Goal: Transaction & Acquisition: Purchase product/service

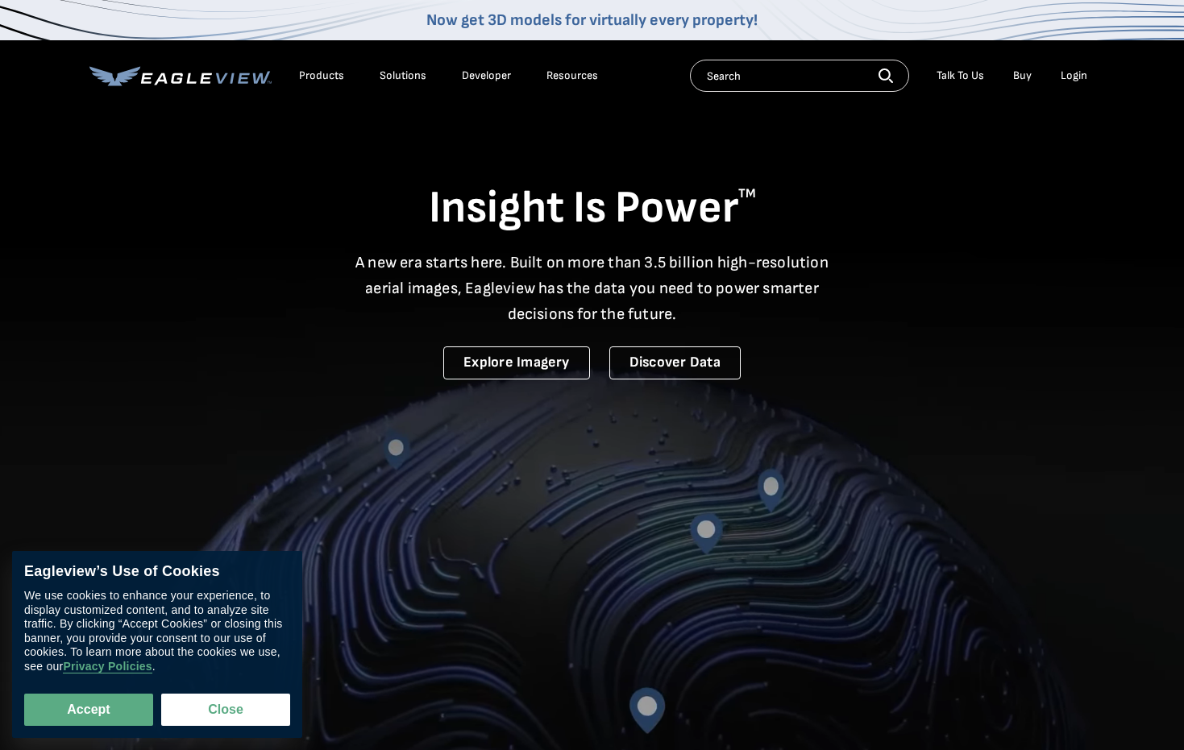
click at [1070, 78] on div "Login" at bounding box center [1074, 76] width 27 height 15
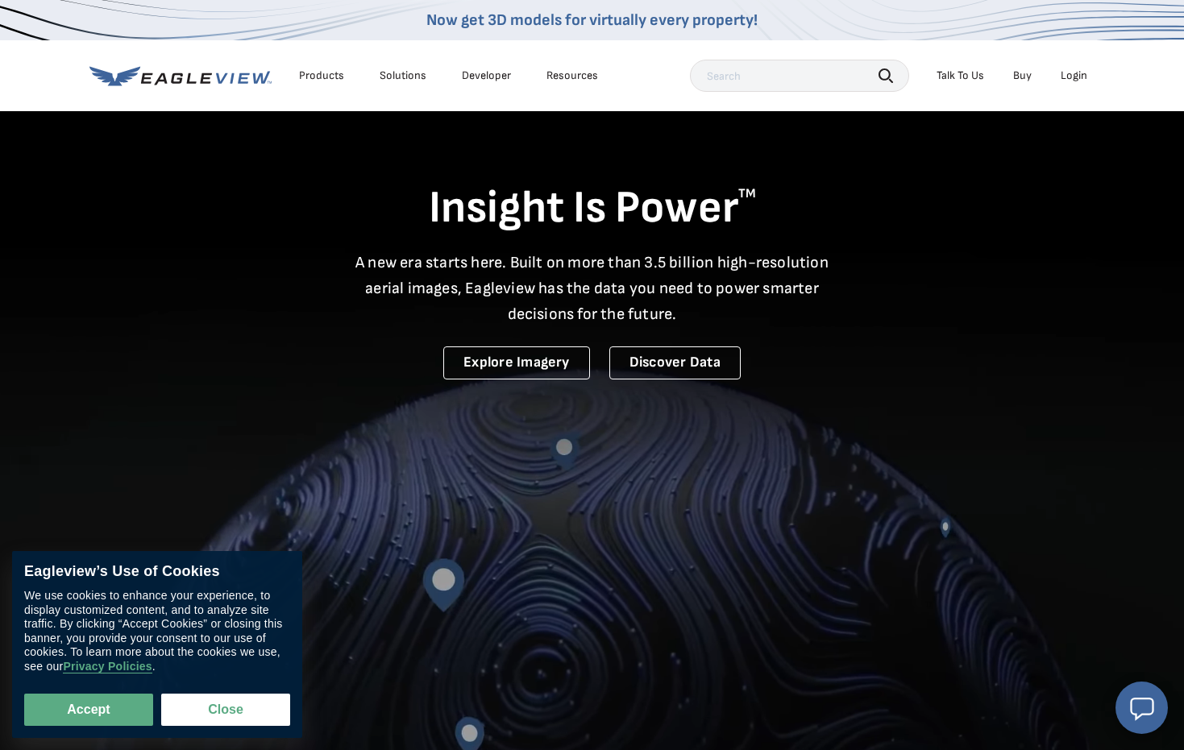
click at [1075, 79] on div "Login" at bounding box center [1074, 76] width 27 height 15
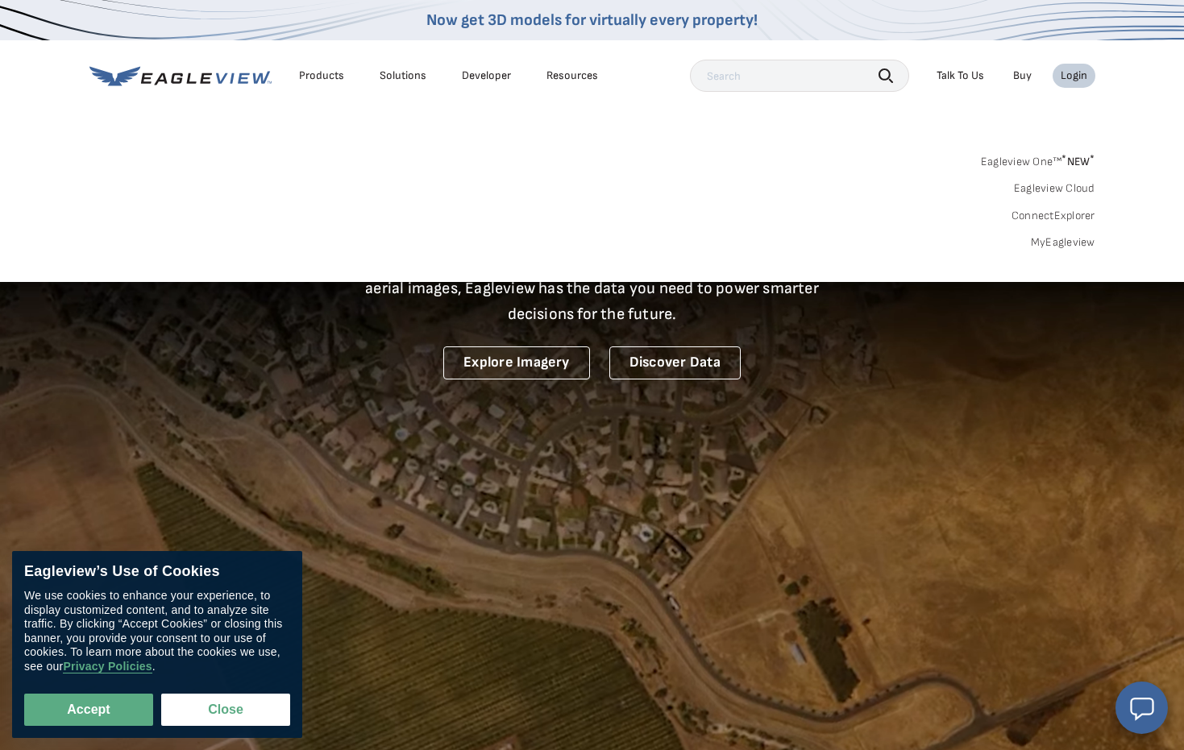
click at [1055, 228] on div "Eagleview One™ * NEW * Eagleview Cloud ConnectExplorer MyEagleview" at bounding box center [592, 200] width 1006 height 100
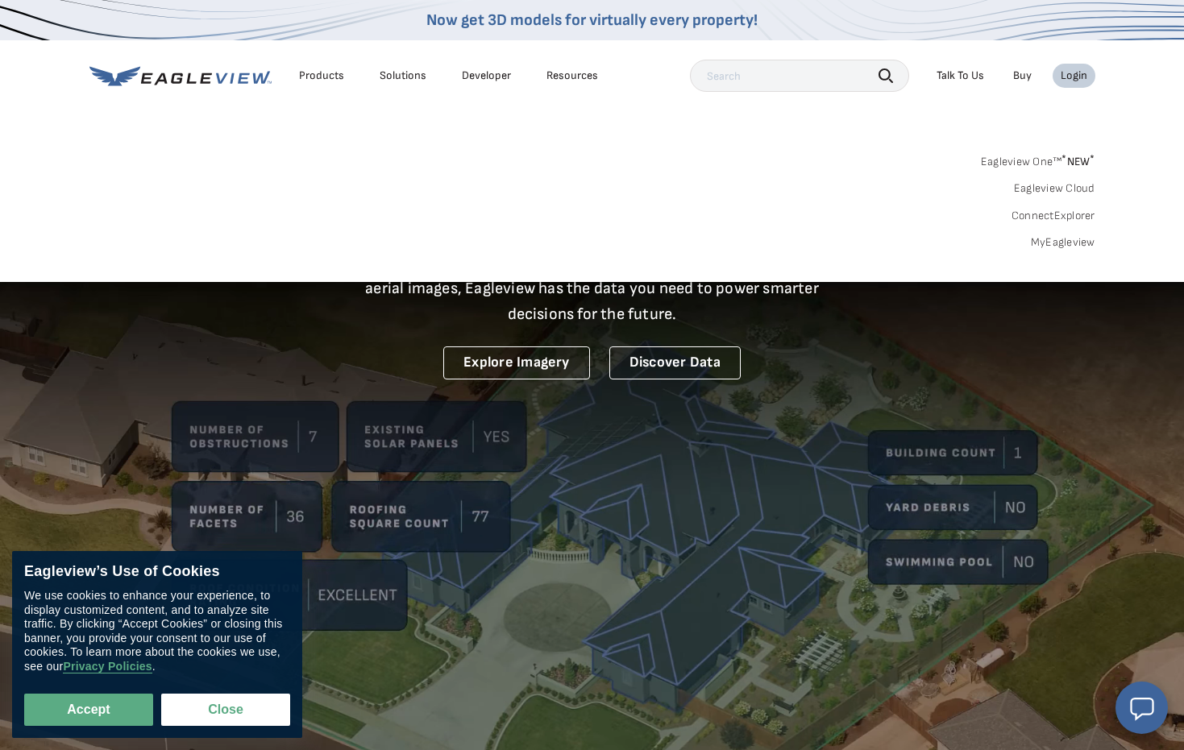
click at [1055, 249] on div "Search Products Our Product Areas Imagery 1-Inch GSD Aerial Imagery *" at bounding box center [592, 207] width 1184 height 152
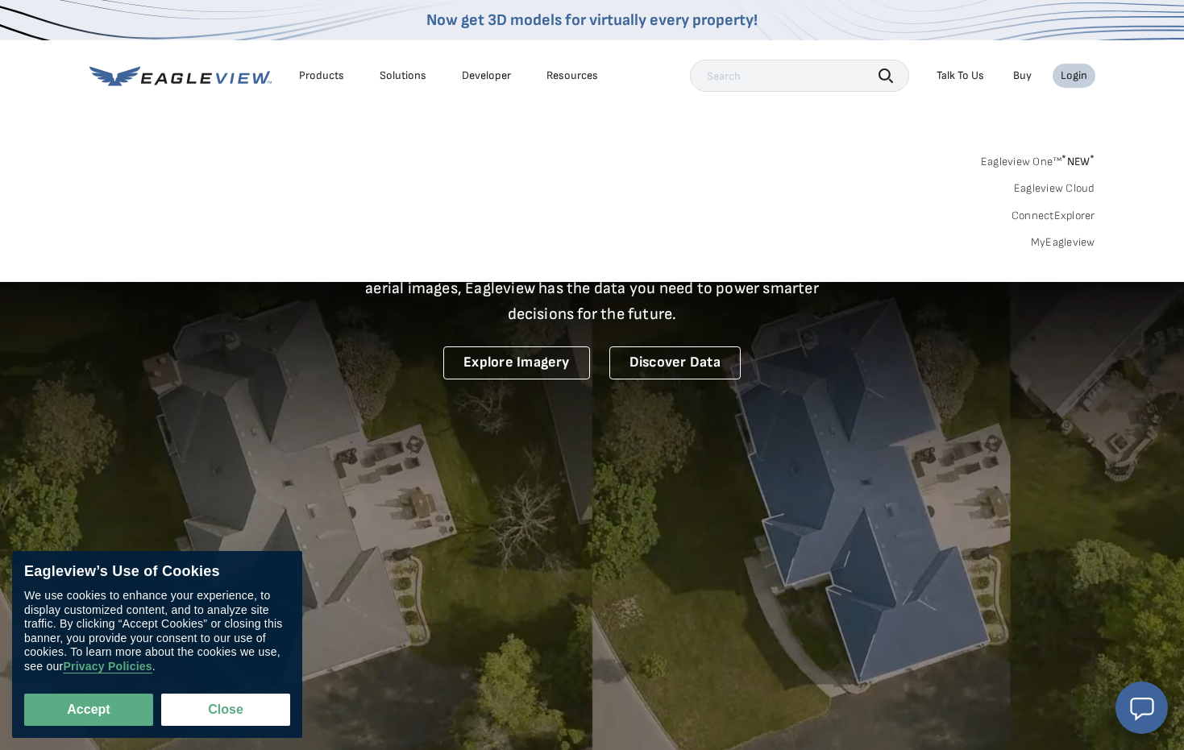
click at [1055, 243] on link "MyEagleview" at bounding box center [1063, 242] width 64 height 15
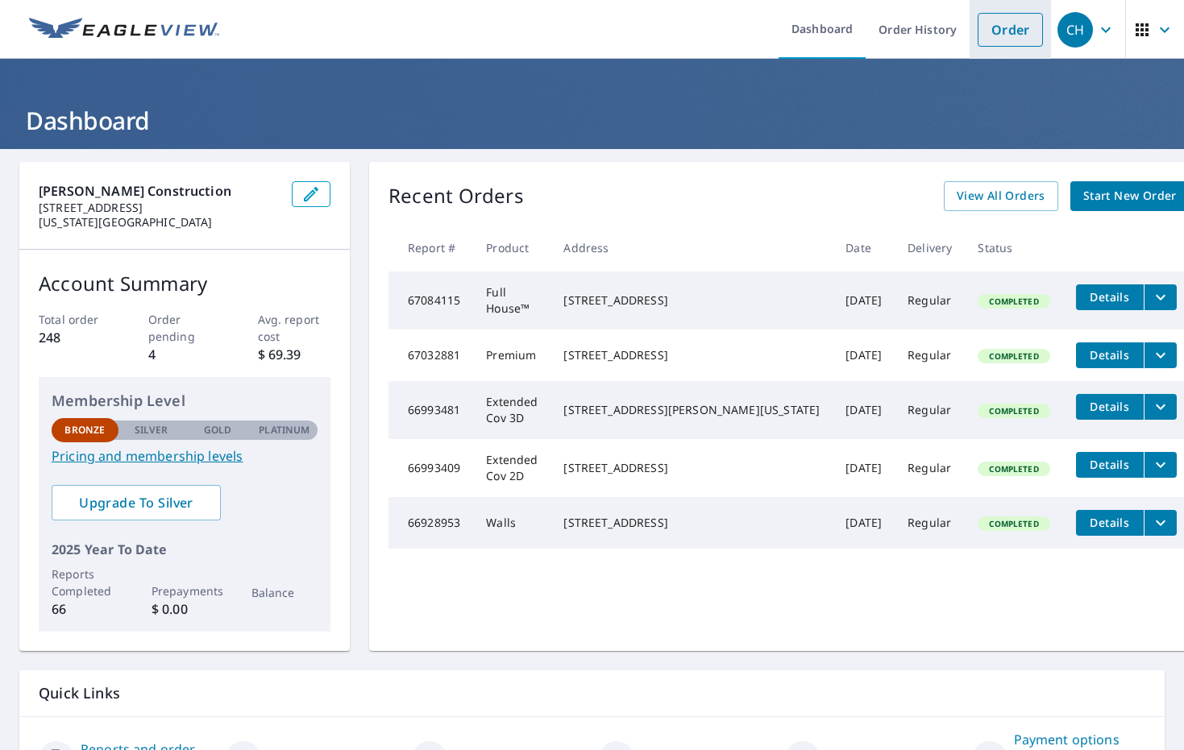
click at [1015, 35] on link "Order" at bounding box center [1010, 30] width 65 height 34
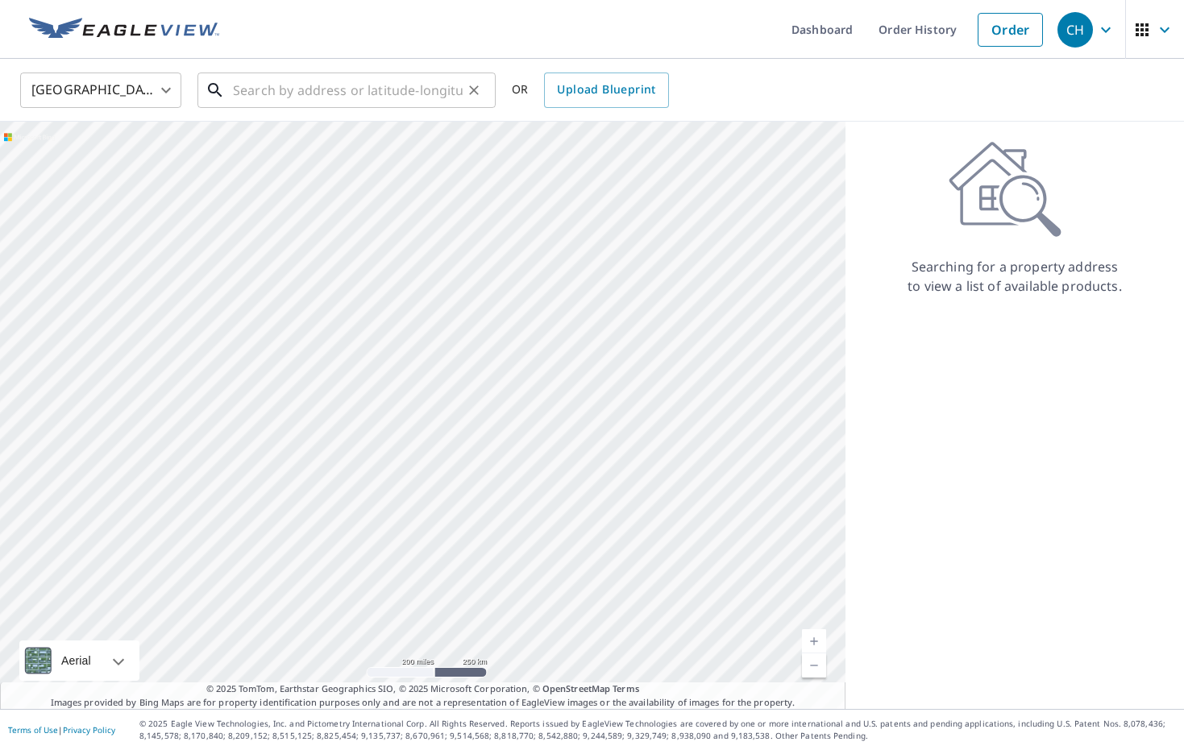
click at [323, 86] on input "text" at bounding box center [348, 90] width 230 height 45
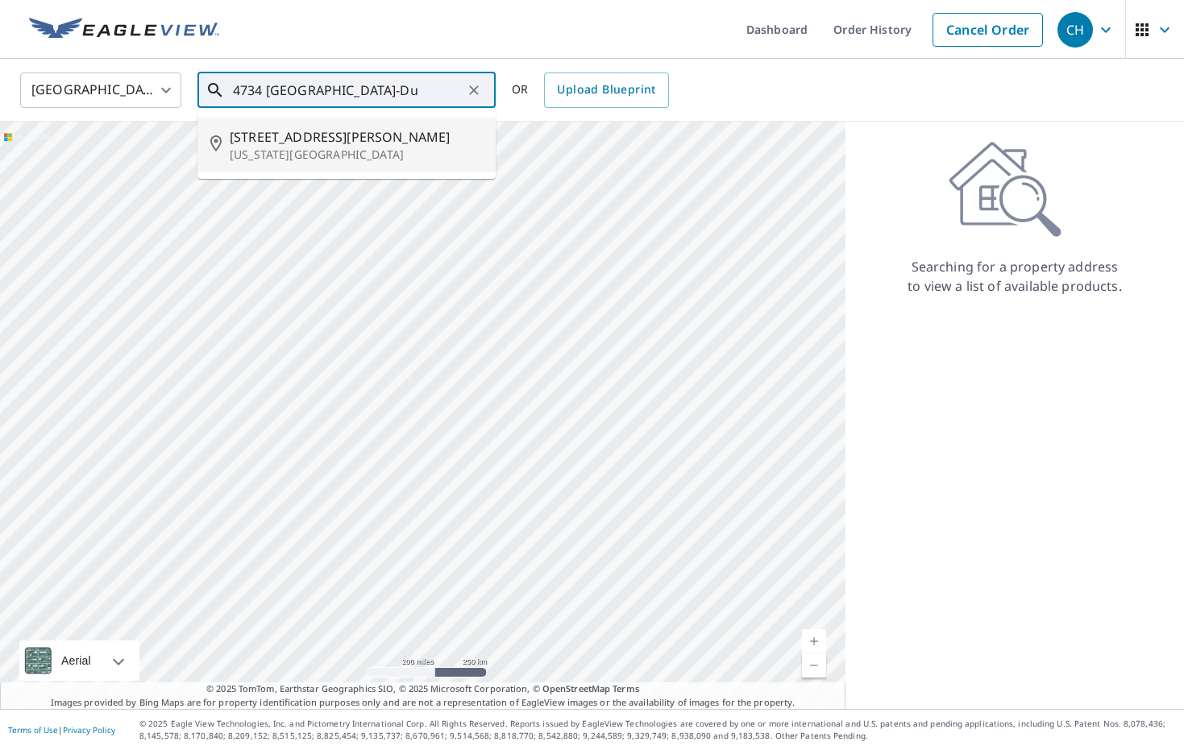
click at [334, 153] on p "Oregon, WI 53575" at bounding box center [356, 155] width 253 height 16
type input "4734 Rutland Dunn Townline Rd Oregon, WI 53575"
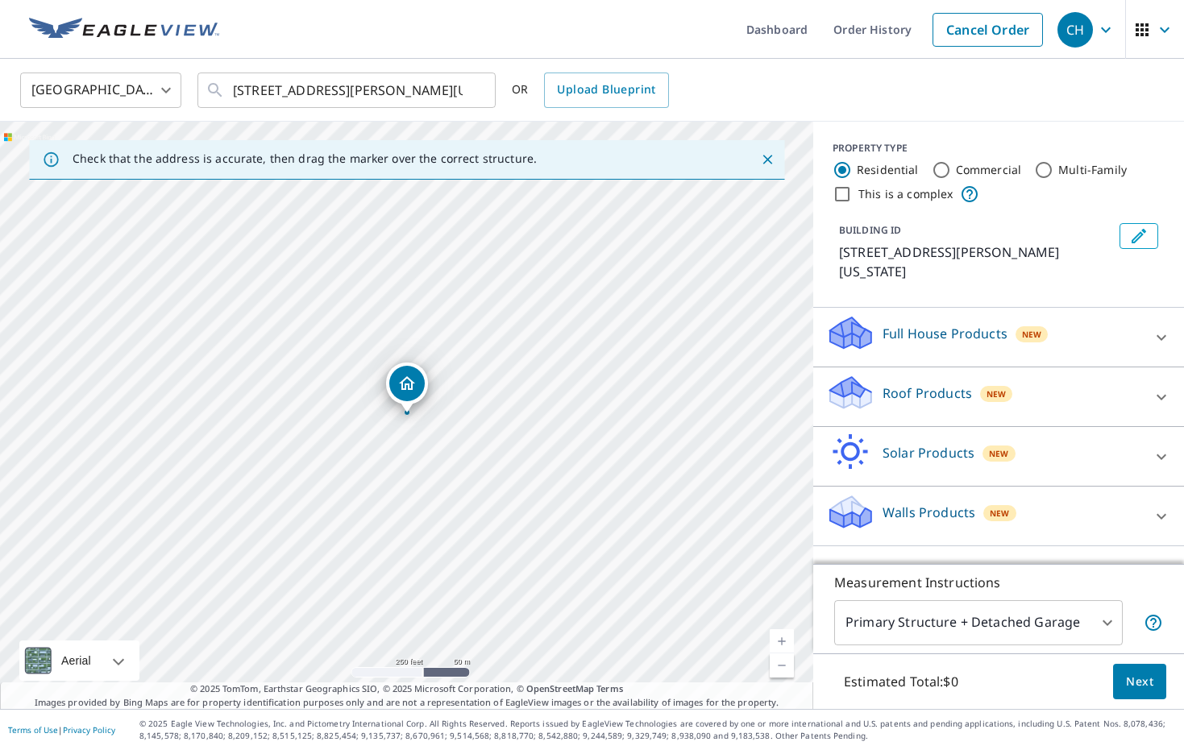
click at [963, 335] on p "Full House Products" at bounding box center [945, 333] width 125 height 19
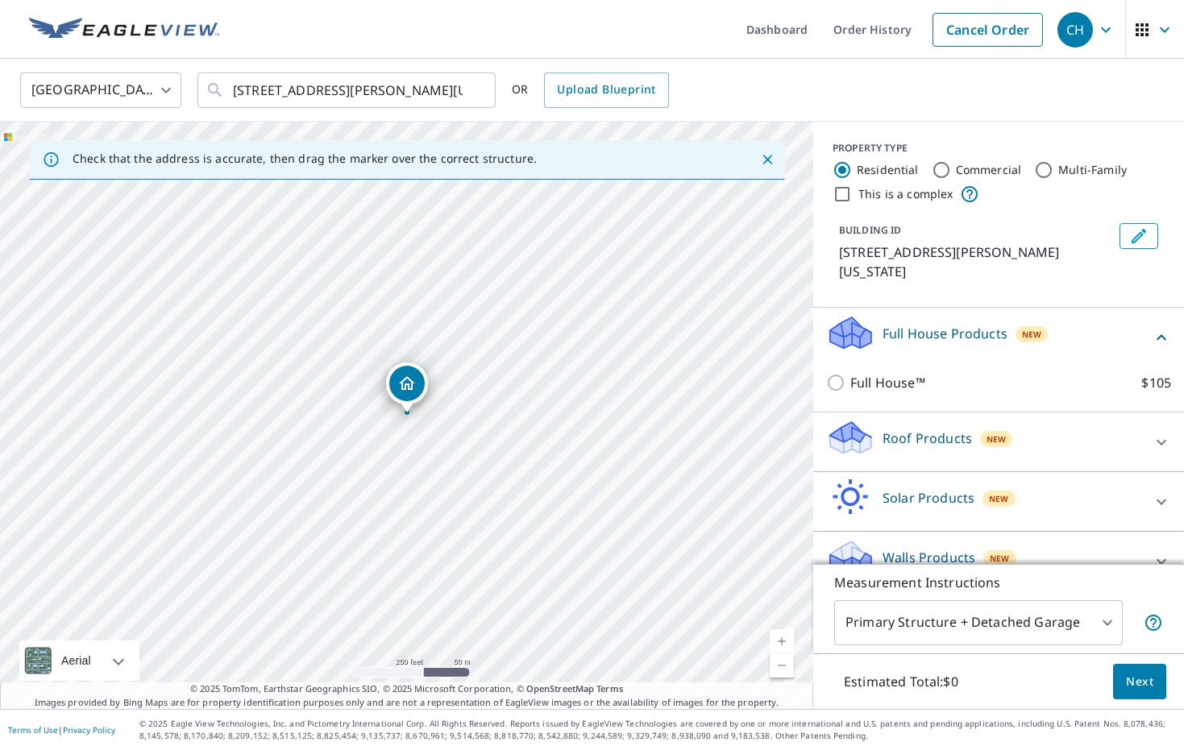
click at [955, 436] on p "Roof Products" at bounding box center [927, 438] width 89 height 19
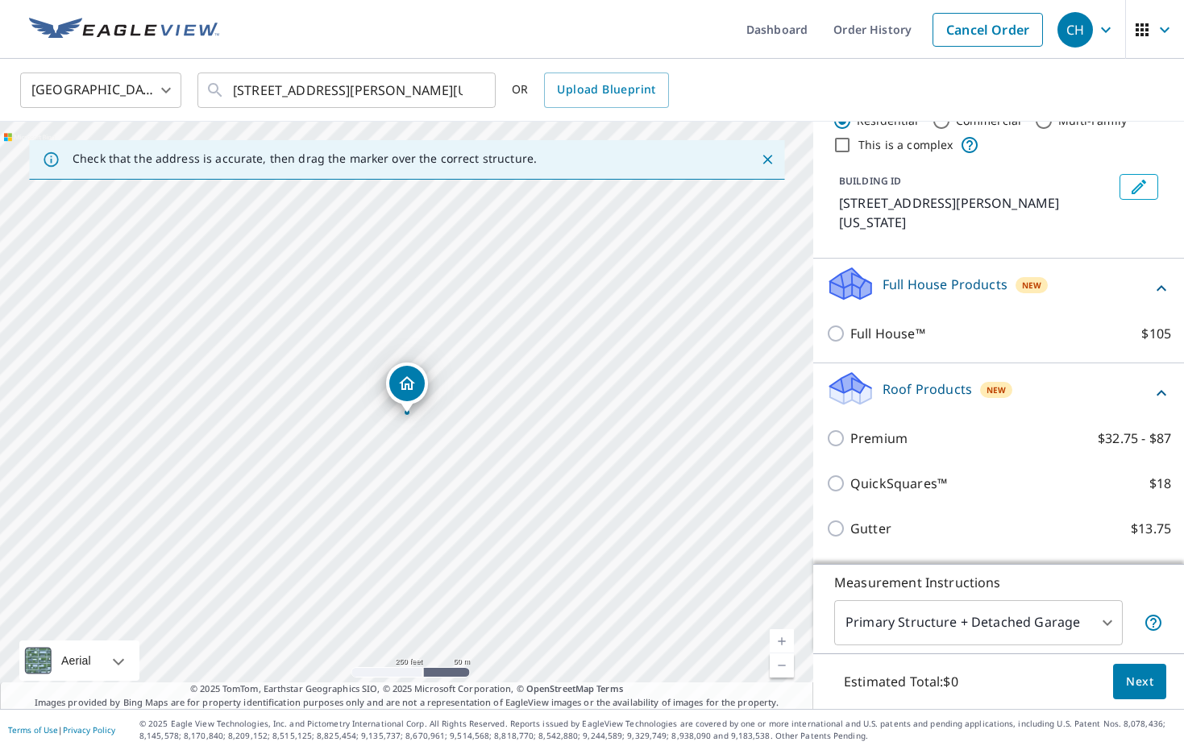
scroll to position [50, 0]
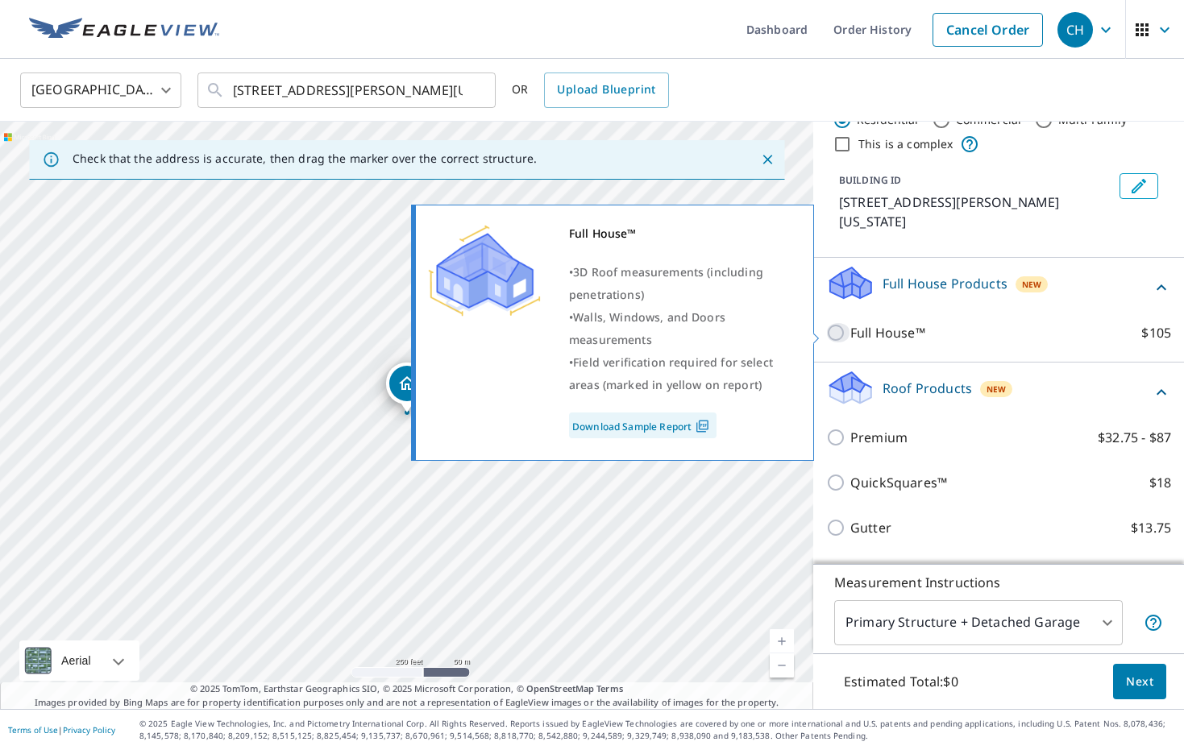
click at [835, 330] on input "Full House™ $105" at bounding box center [838, 332] width 24 height 19
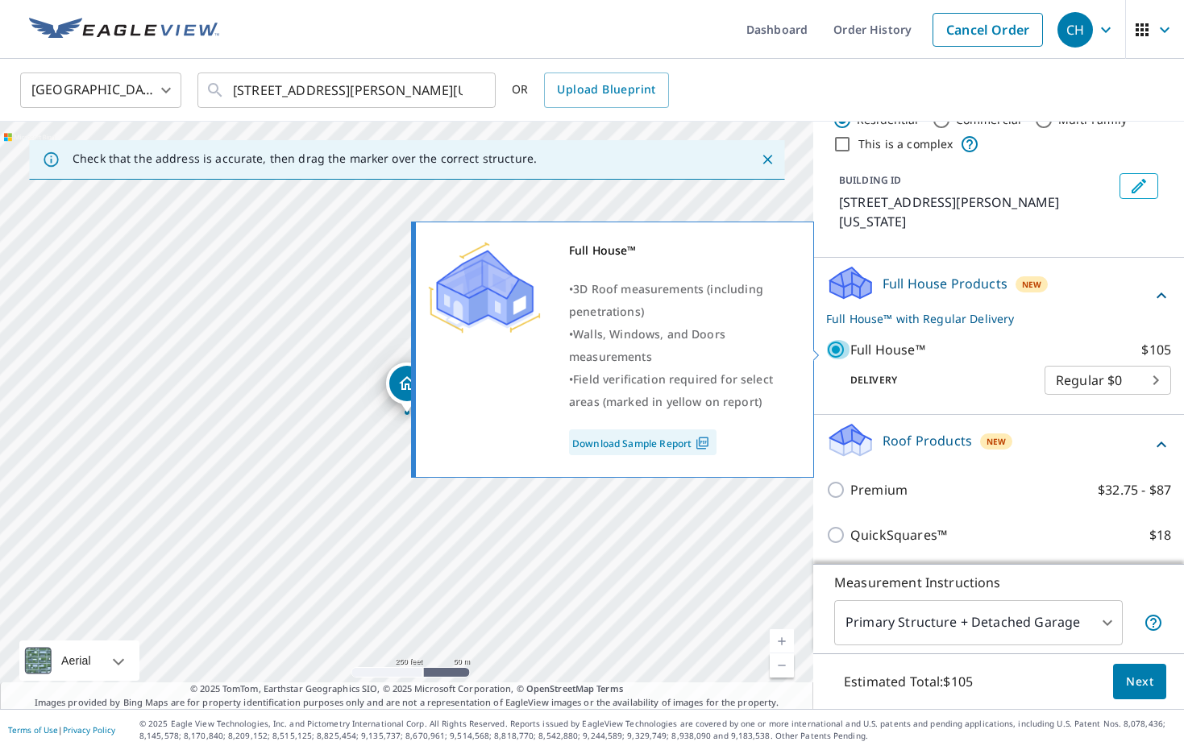
click at [835, 353] on input "Full House™ $105" at bounding box center [838, 349] width 24 height 19
checkbox input "false"
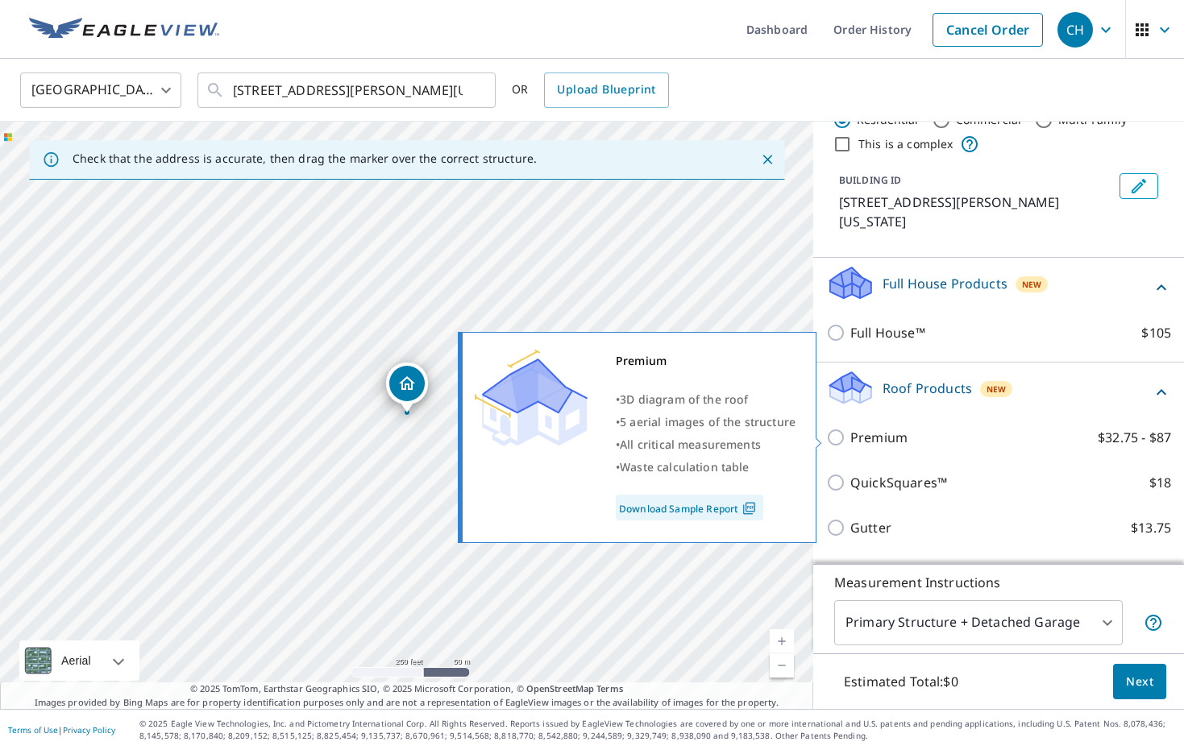
click at [835, 433] on input "Premium $32.75 - $87" at bounding box center [838, 437] width 24 height 19
checkbox input "true"
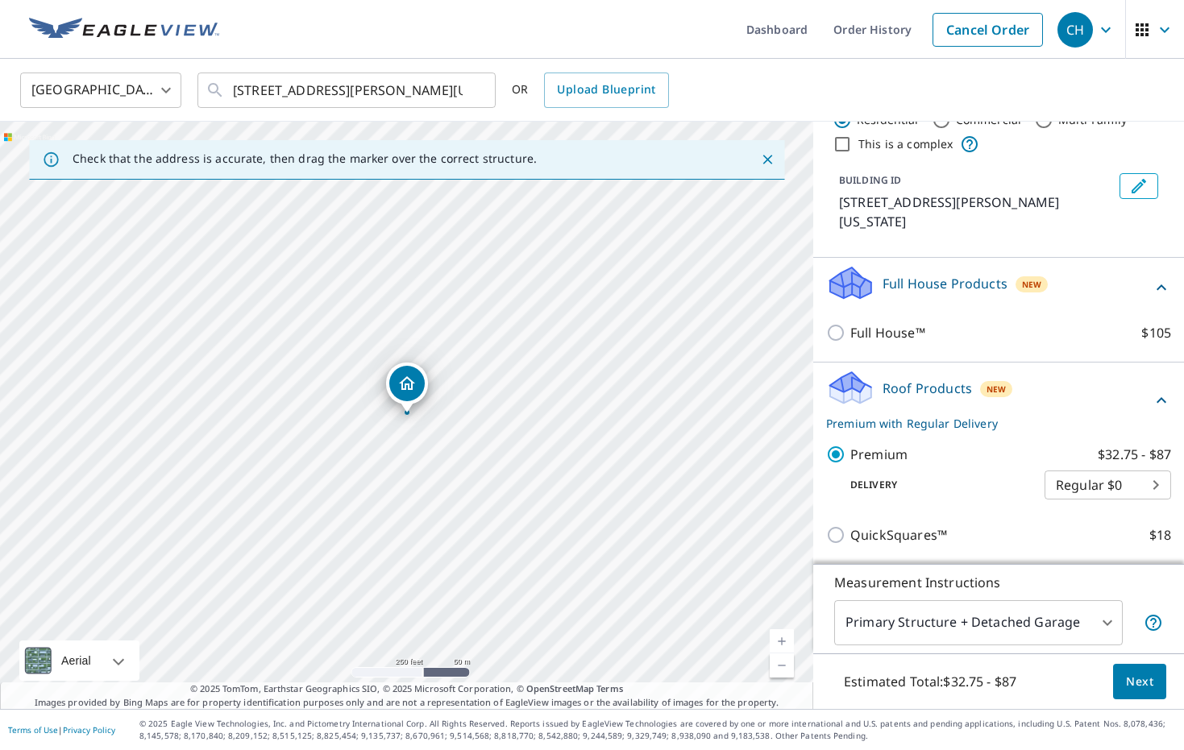
click at [1134, 687] on span "Next" at bounding box center [1139, 682] width 27 height 20
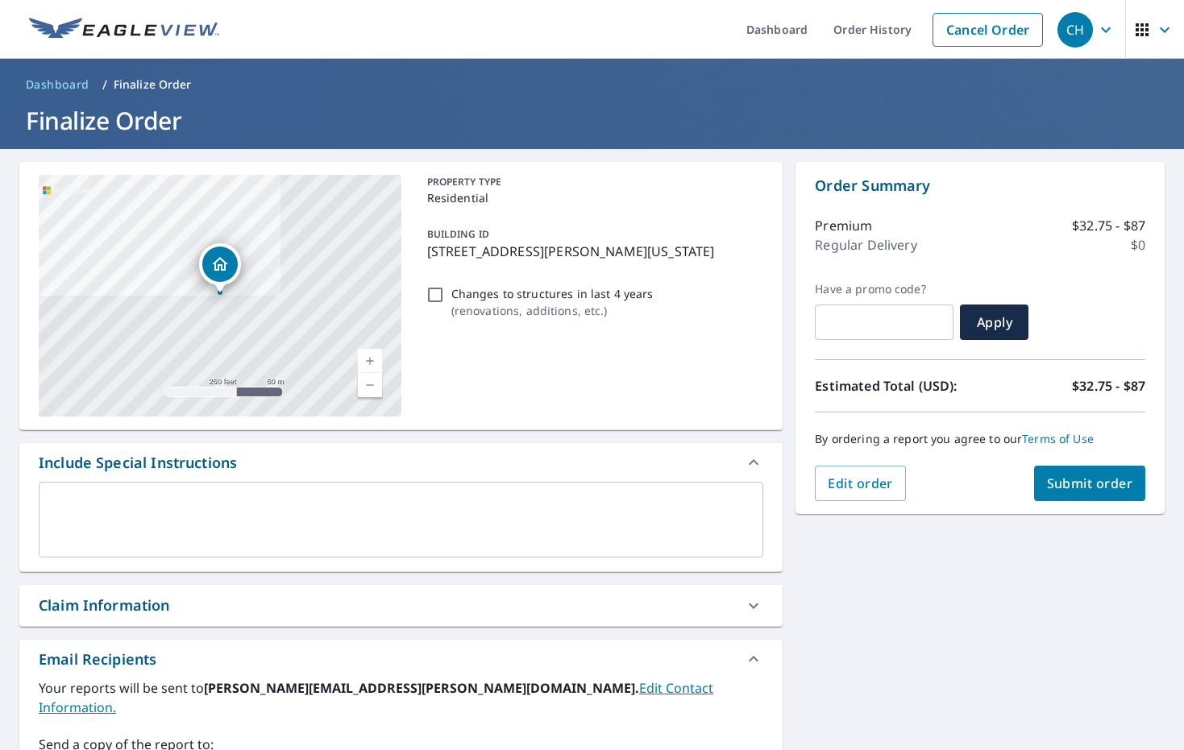
scroll to position [94, 0]
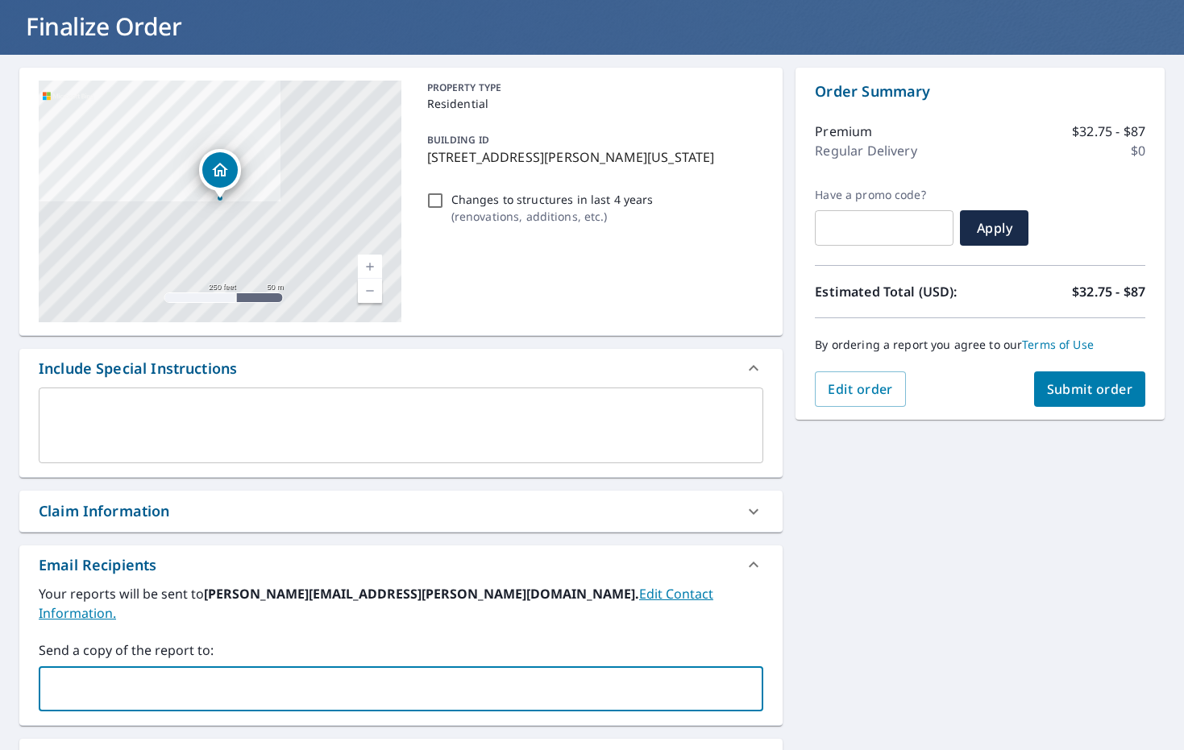
type input "helmerconstruction28@yahoo.com"
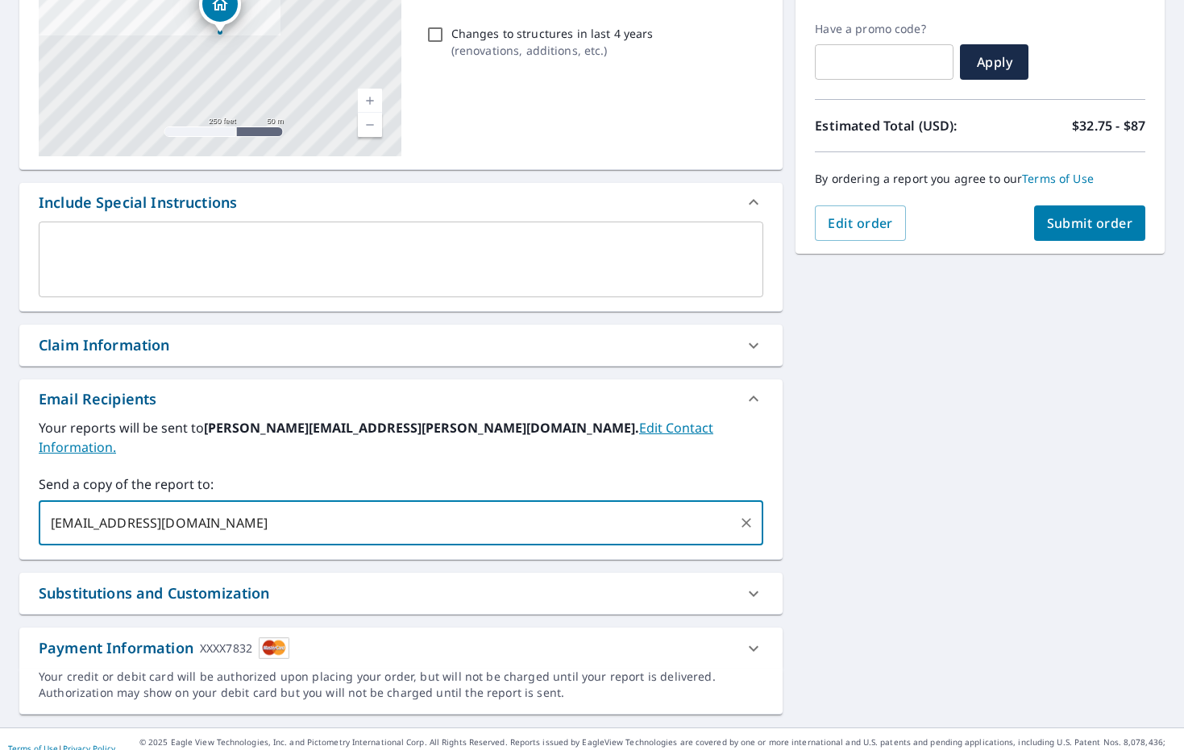
scroll to position [260, 0]
click at [1060, 232] on span "Submit order" at bounding box center [1090, 224] width 86 height 18
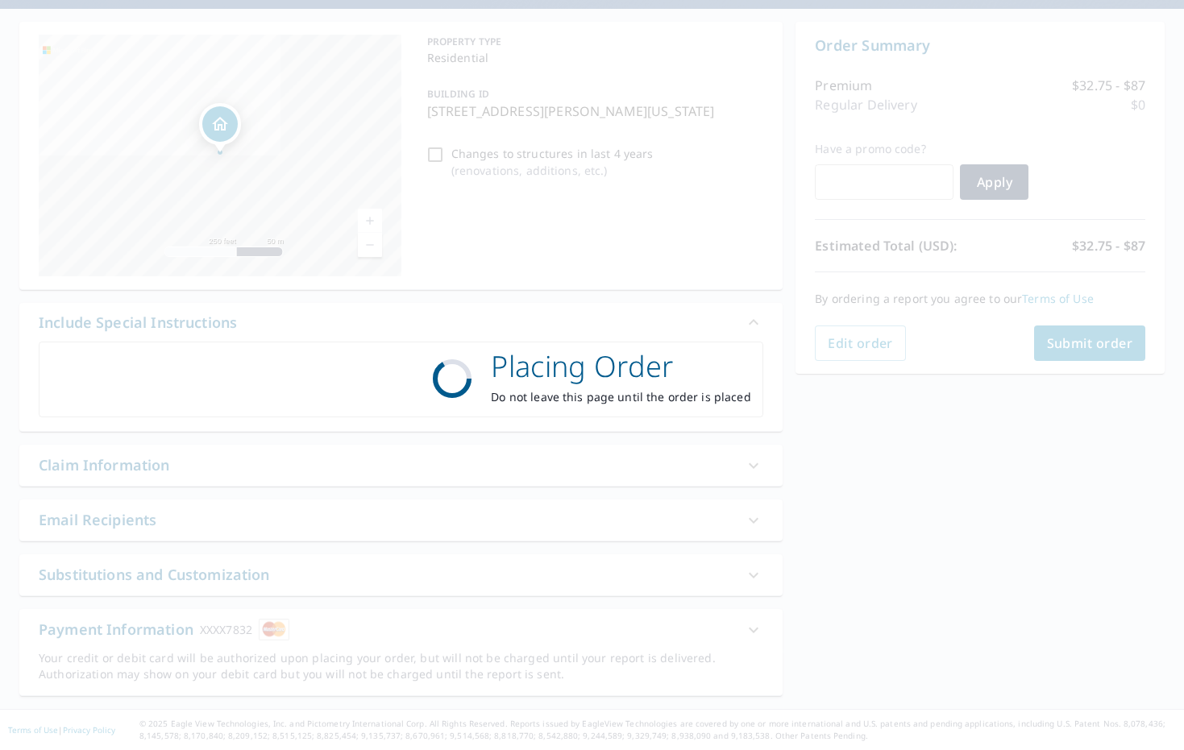
scroll to position [140, 0]
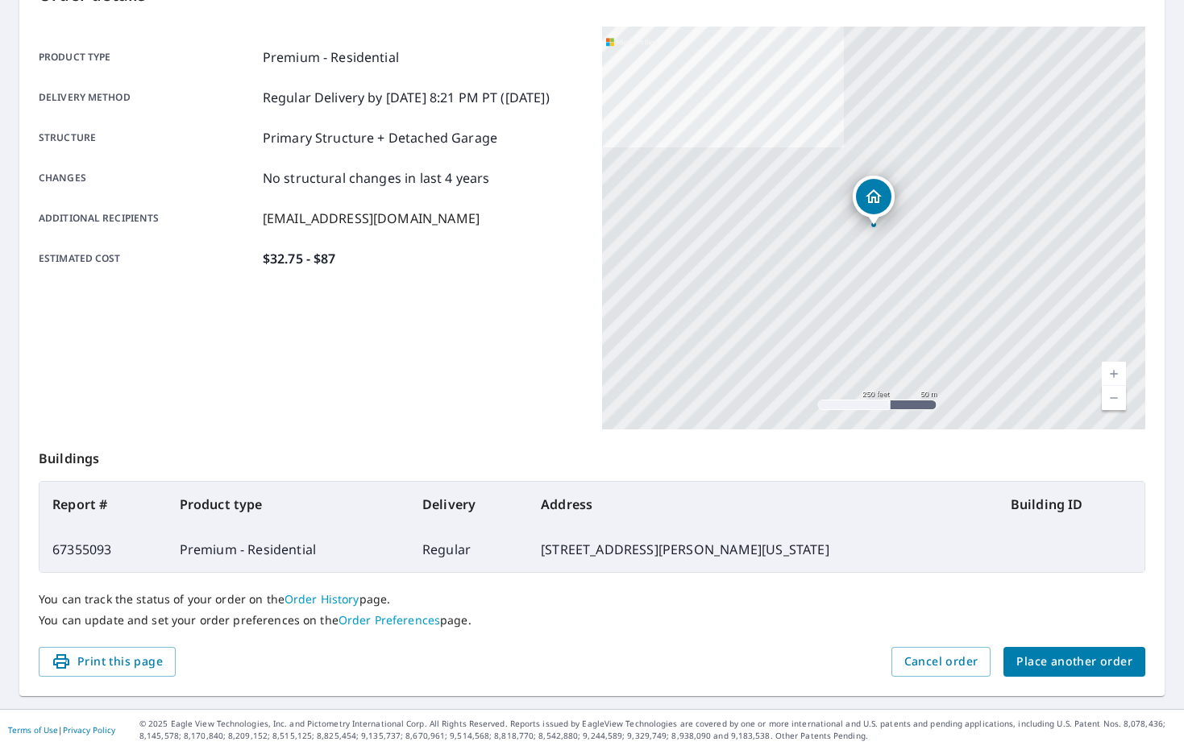
scroll to position [197, 0]
